Goal: Task Accomplishment & Management: Manage account settings

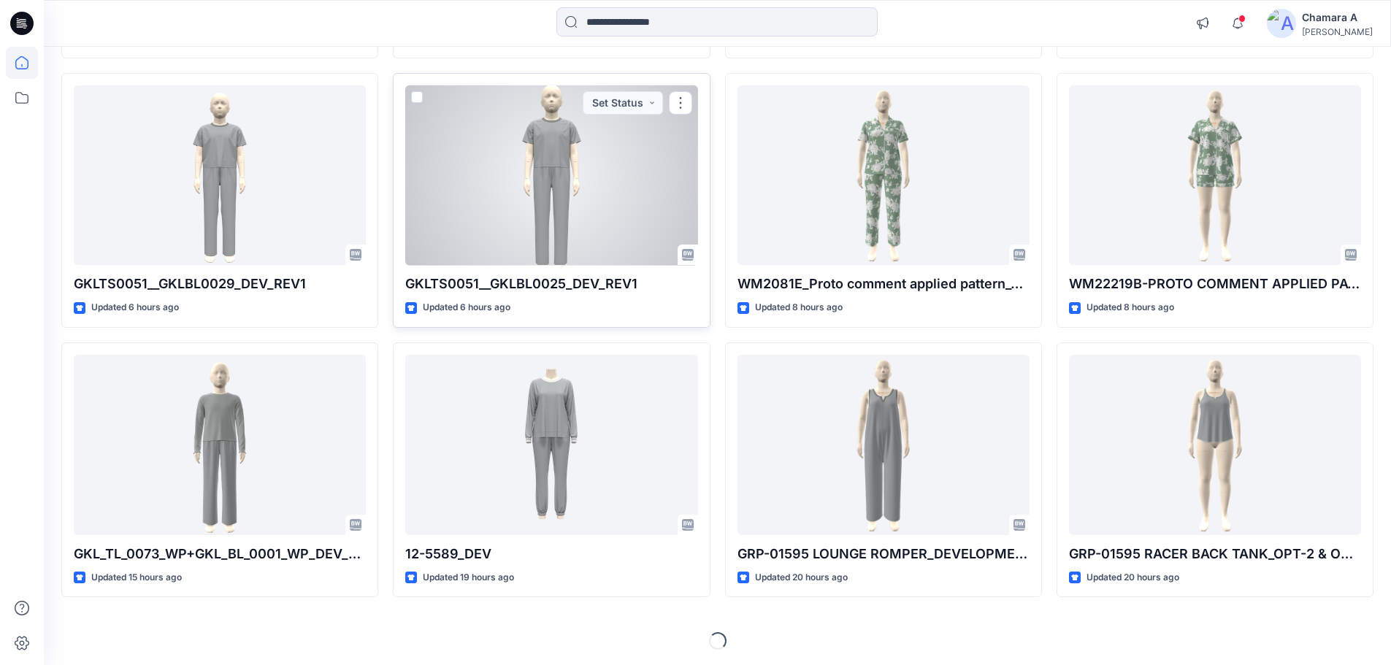
scroll to position [404, 0]
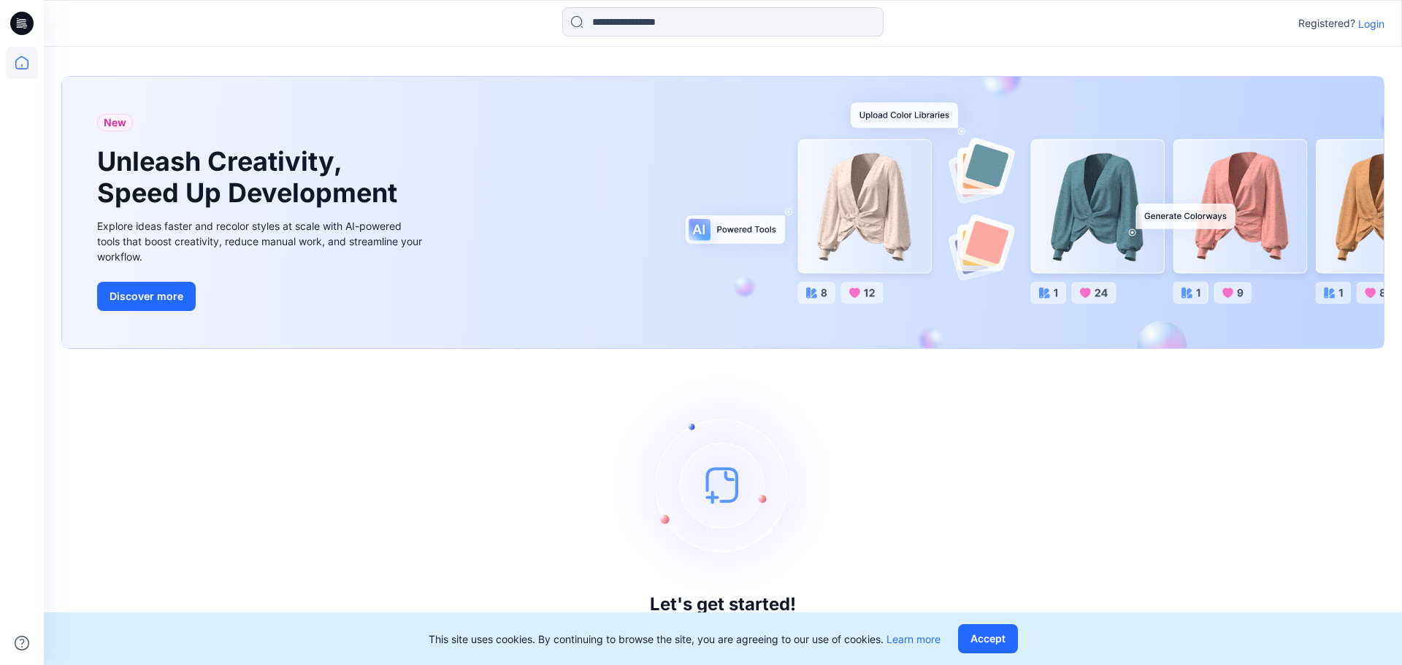
click at [1368, 27] on p "Login" at bounding box center [1371, 23] width 26 height 15
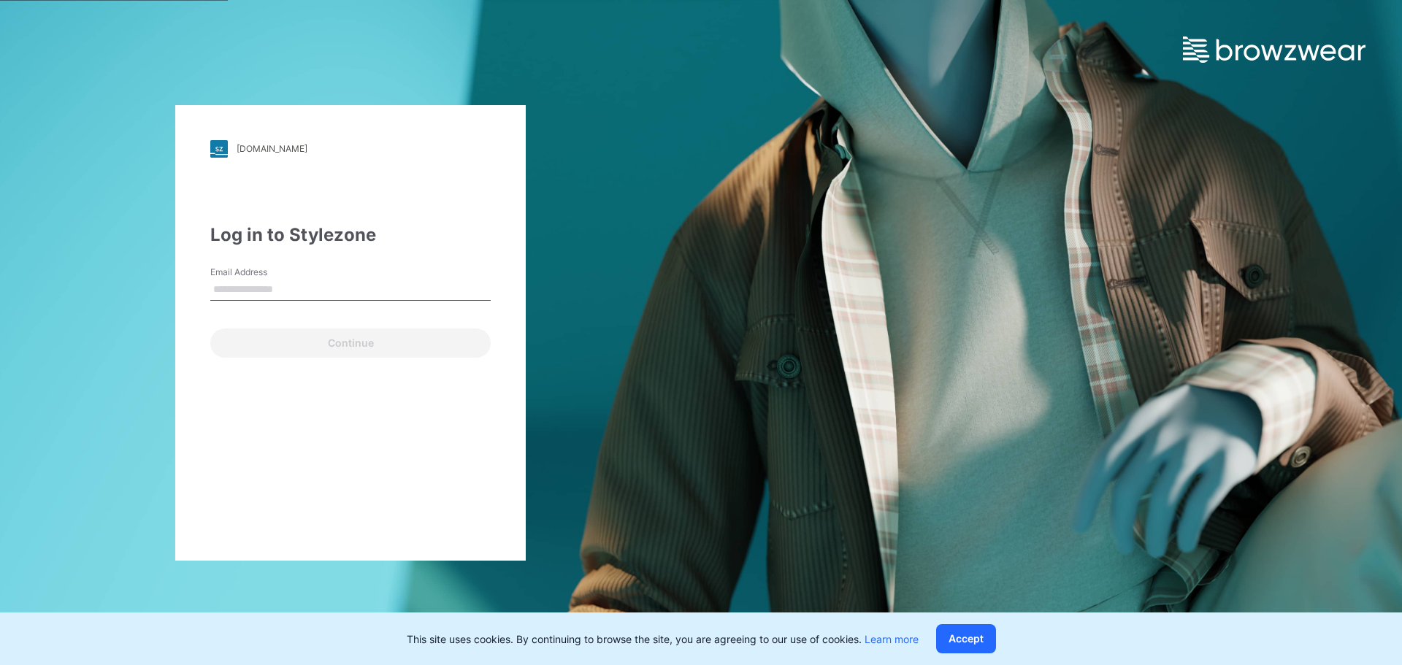
click at [425, 289] on input "Email Address" at bounding box center [350, 290] width 280 height 22
click at [279, 258] on div "Log in to Stylezone Email Address Email is required Continue" at bounding box center [350, 290] width 280 height 136
click at [272, 261] on div "Log in to Stylezone Email Address Email is required Continue" at bounding box center [350, 290] width 280 height 136
click at [271, 275] on label "Email Address" at bounding box center [261, 272] width 102 height 13
click at [271, 279] on input "Email Address" at bounding box center [350, 290] width 280 height 22
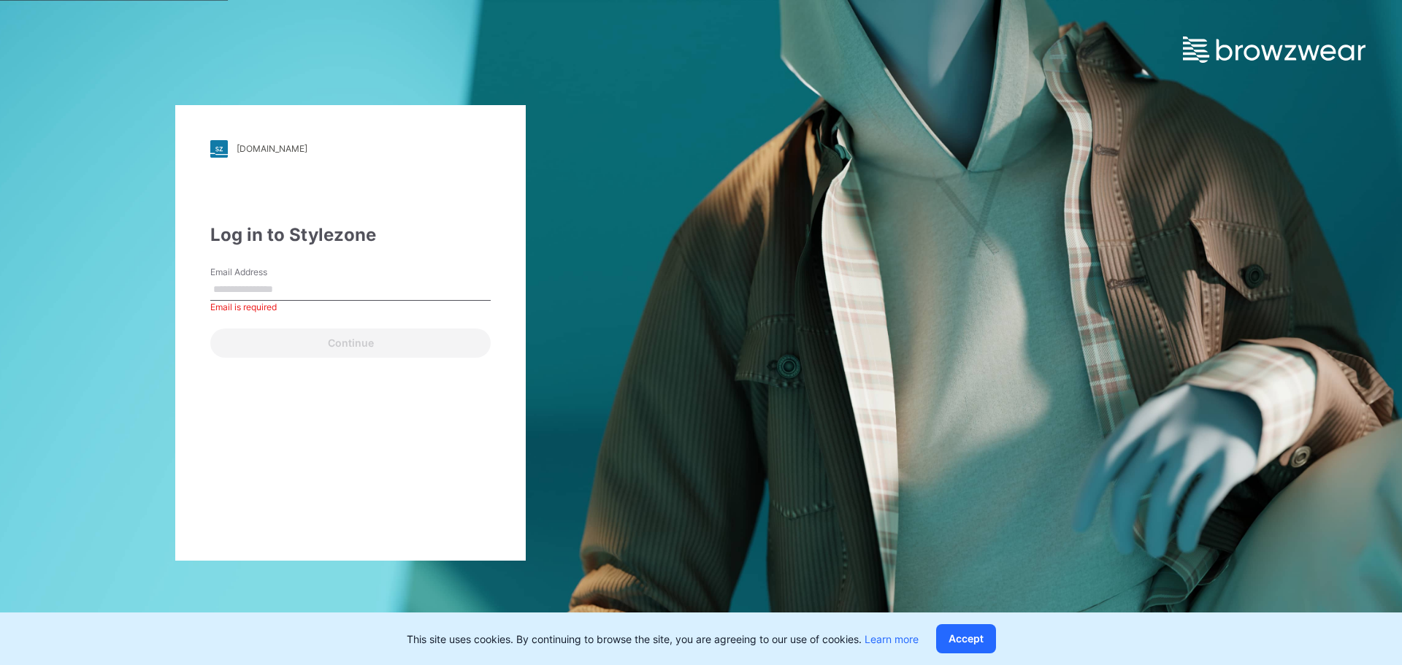
click at [276, 292] on input "Email Address" at bounding box center [350, 290] width 280 height 22
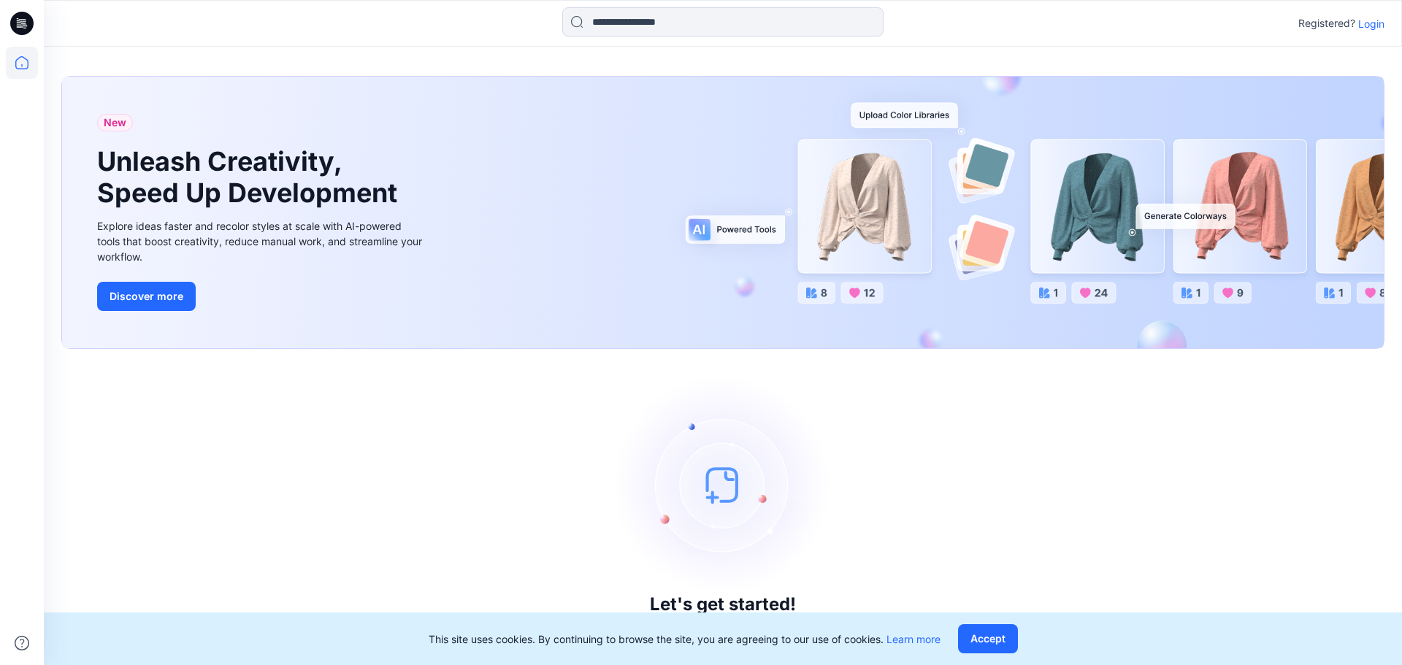
click at [1366, 23] on p "Login" at bounding box center [1371, 23] width 26 height 15
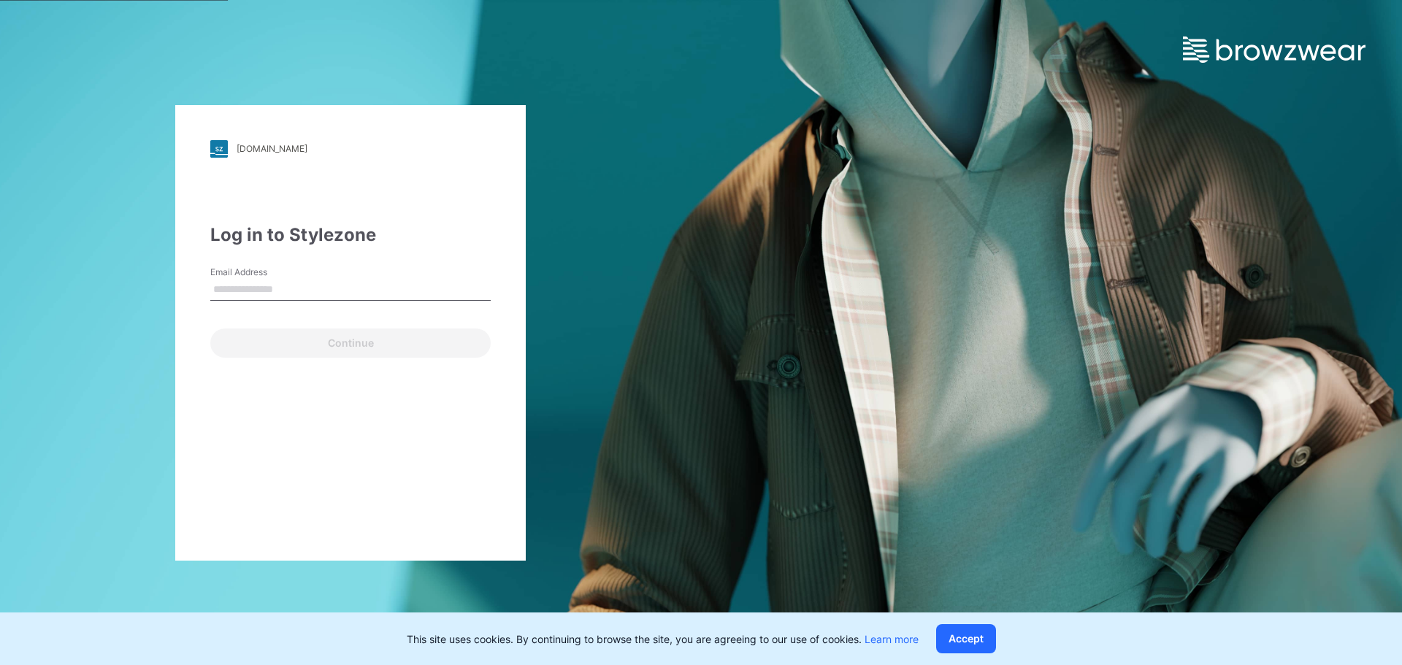
type input "**********"
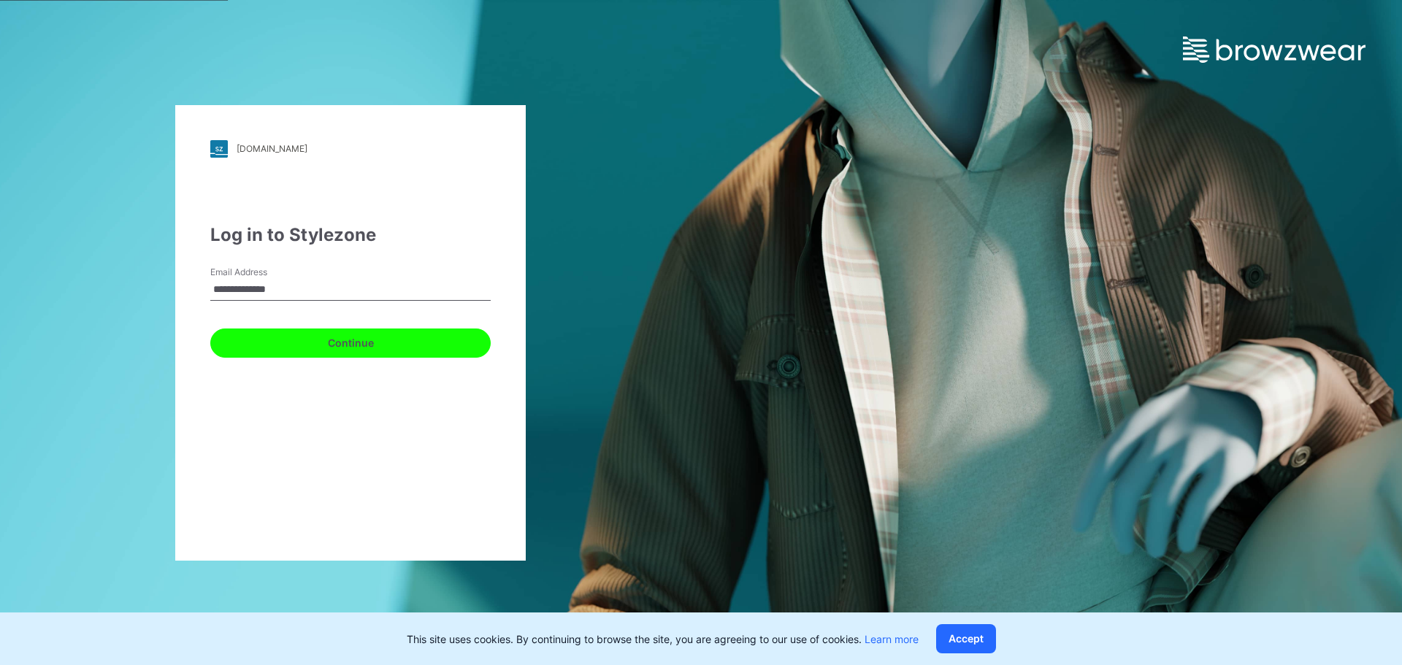
click at [305, 341] on button "Continue" at bounding box center [350, 342] width 280 height 29
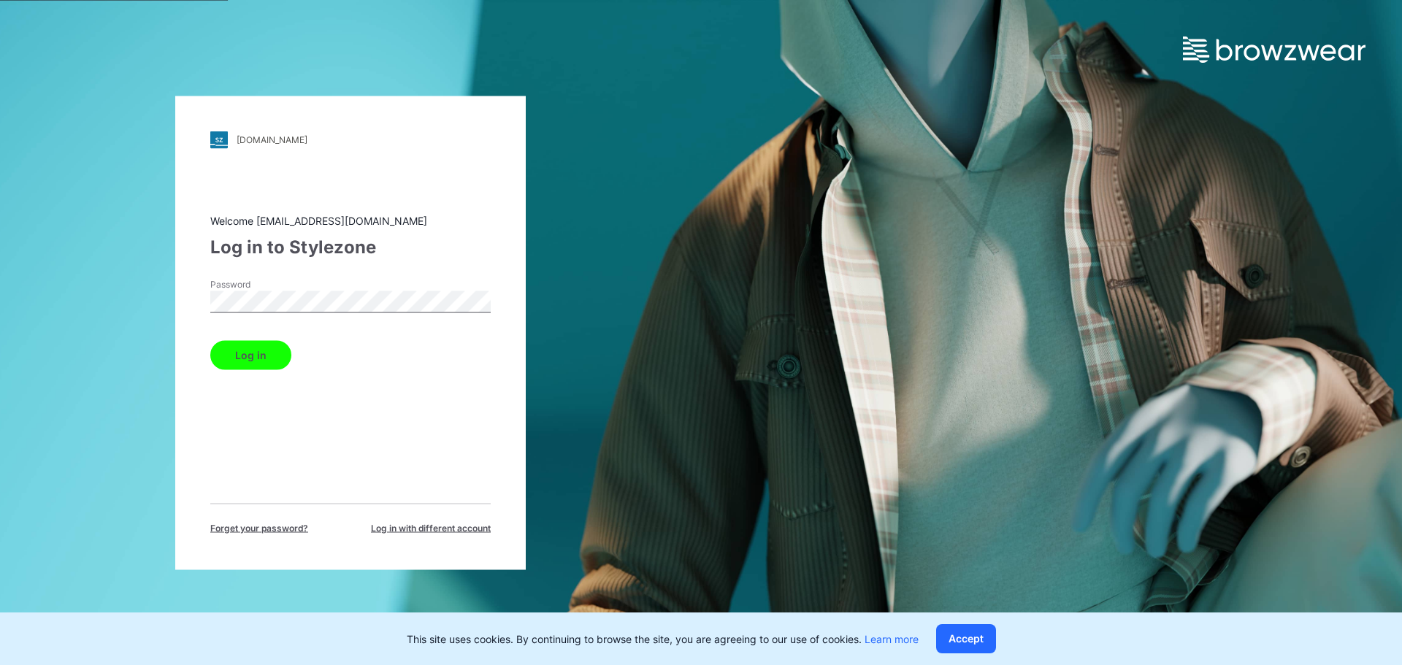
click at [269, 350] on button "Log in" at bounding box center [250, 354] width 81 height 29
